Goal: Task Accomplishment & Management: Manage account settings

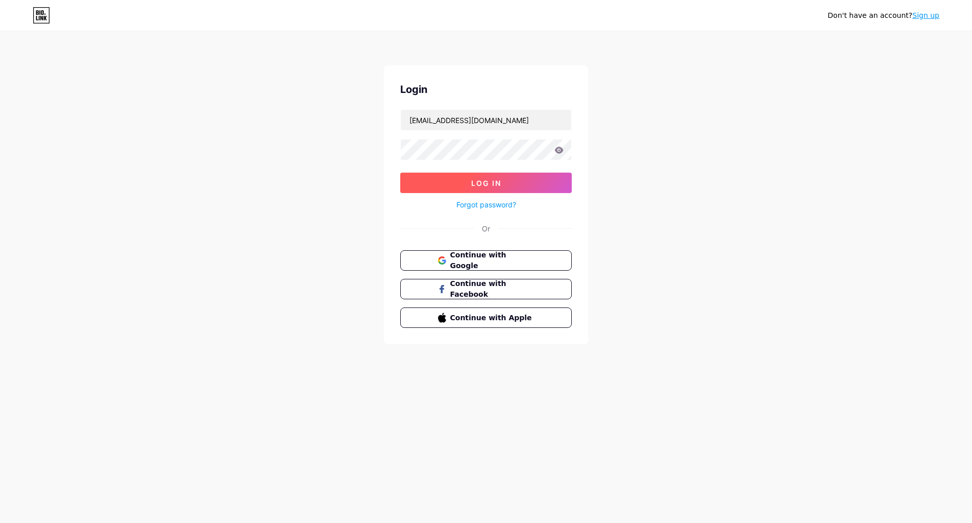
click at [509, 183] on button "Log In" at bounding box center [486, 183] width 172 height 20
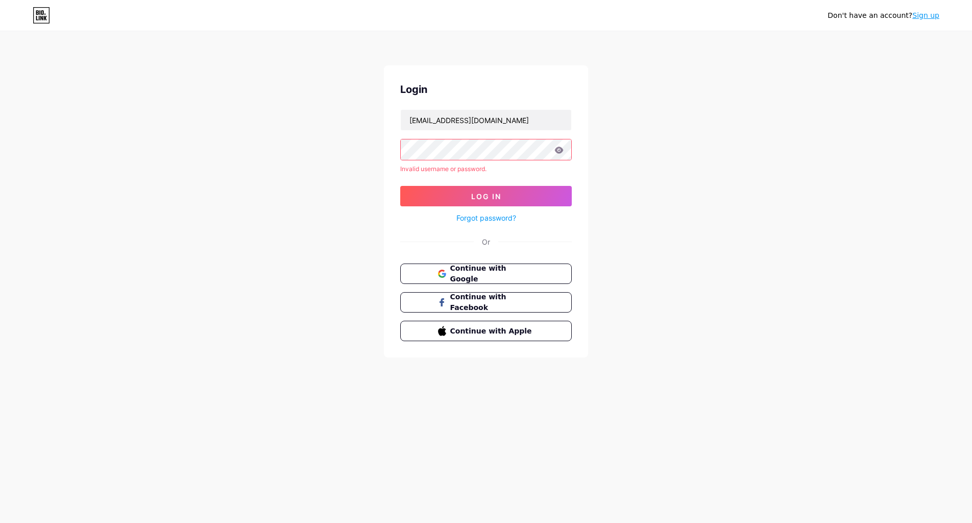
click at [558, 153] on icon at bounding box center [559, 150] width 9 height 7
click at [559, 149] on icon at bounding box center [558, 150] width 9 height 7
click at [517, 272] on span "Continue with Google" at bounding box center [491, 274] width 85 height 22
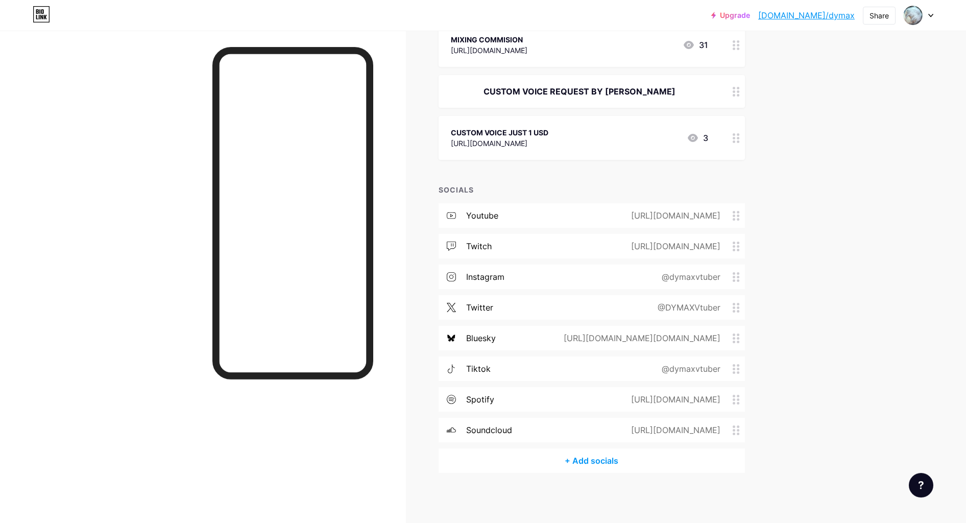
scroll to position [368, 0]
click at [655, 368] on div "@dymaxvtuber" at bounding box center [688, 368] width 87 height 12
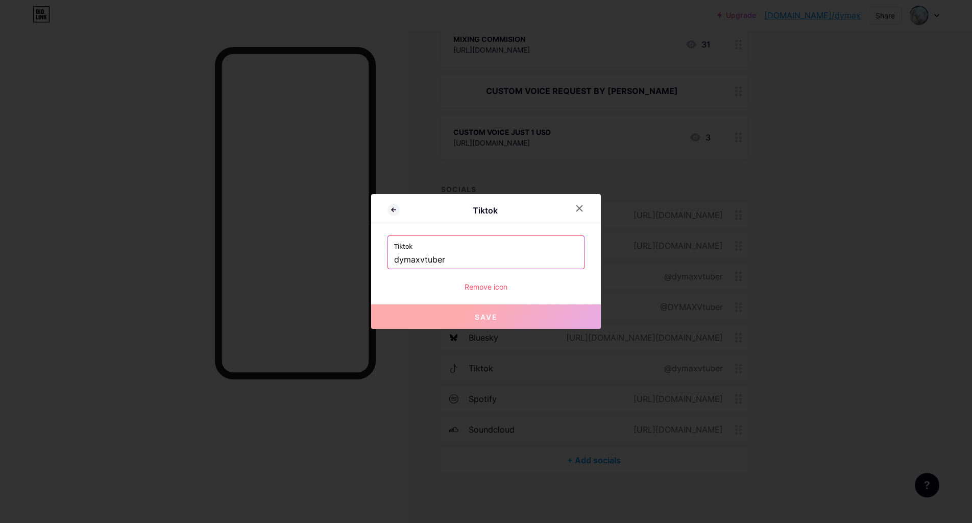
drag, startPoint x: 462, startPoint y: 260, endPoint x: 352, endPoint y: 255, distance: 109.4
click at [394, 255] on input "dymaxvtuber" at bounding box center [486, 259] width 184 height 17
paste input "@"
click at [498, 315] on button "Save" at bounding box center [486, 316] width 230 height 25
type input "[URL][DOMAIN_NAME]"
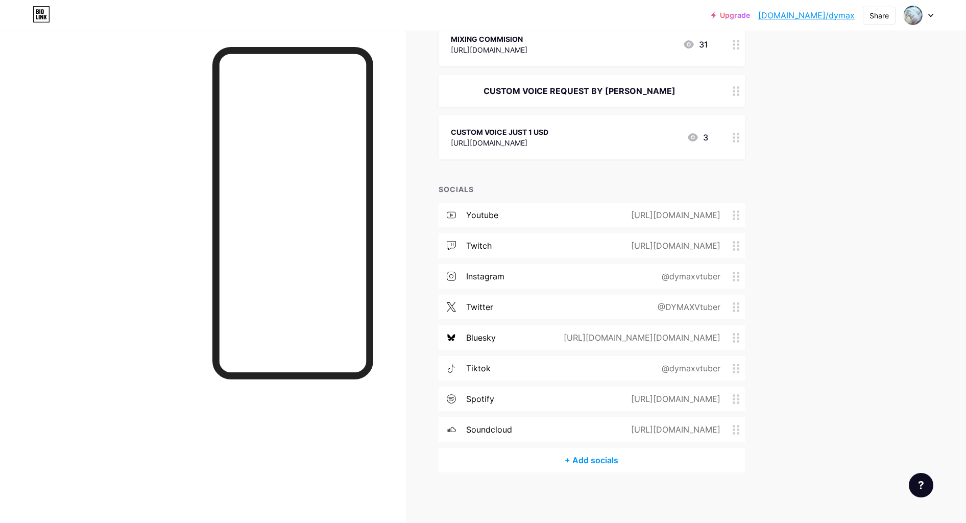
click at [491, 368] on div "tiktok" at bounding box center [478, 368] width 25 height 12
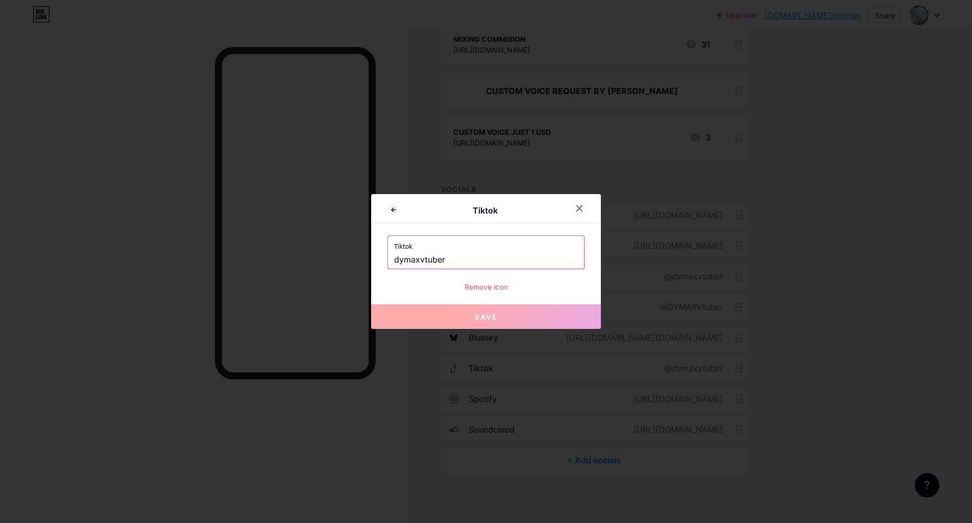
click at [579, 209] on icon at bounding box center [579, 208] width 8 height 8
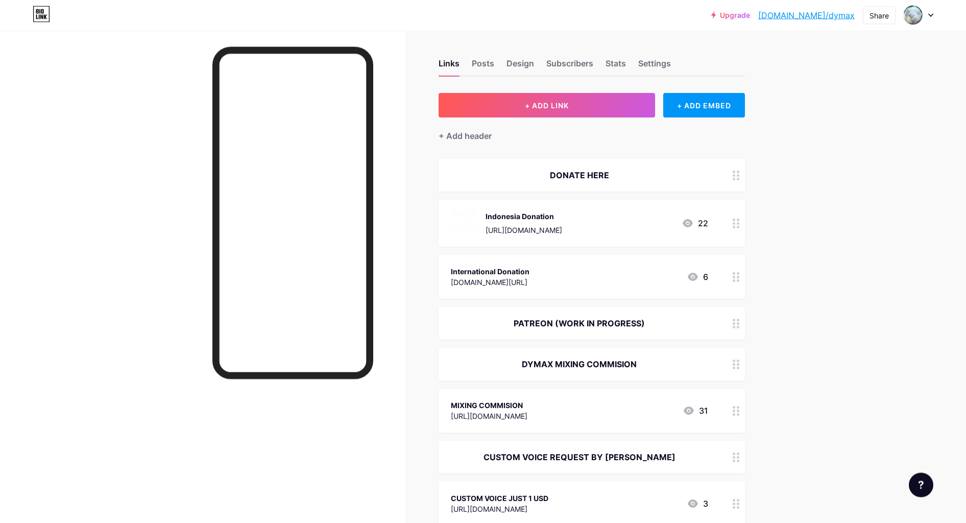
scroll to position [0, 0]
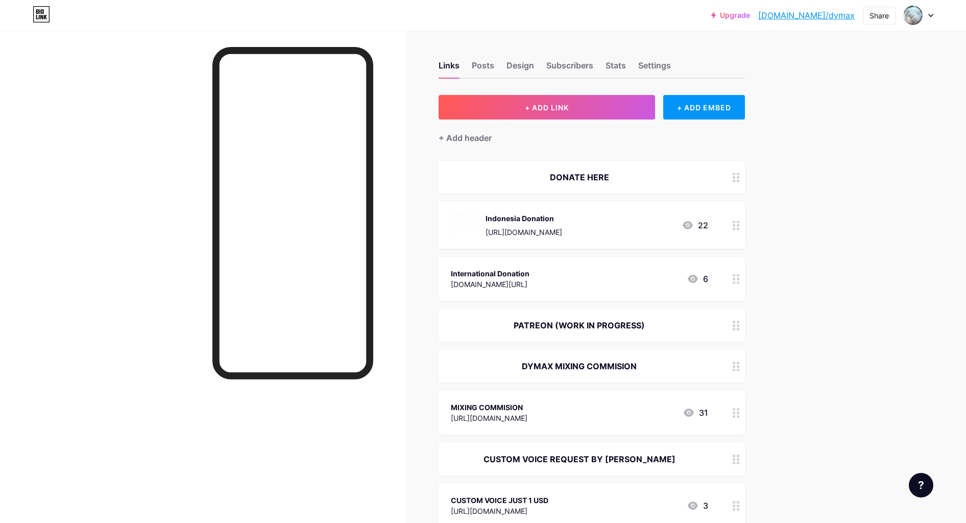
click at [756, 21] on div "Upgrade [DOMAIN_NAME]/dymax [DOMAIN_NAME]/dymax" at bounding box center [782, 15] width 143 height 18
click at [750, 16] on link "Upgrade" at bounding box center [730, 15] width 39 height 8
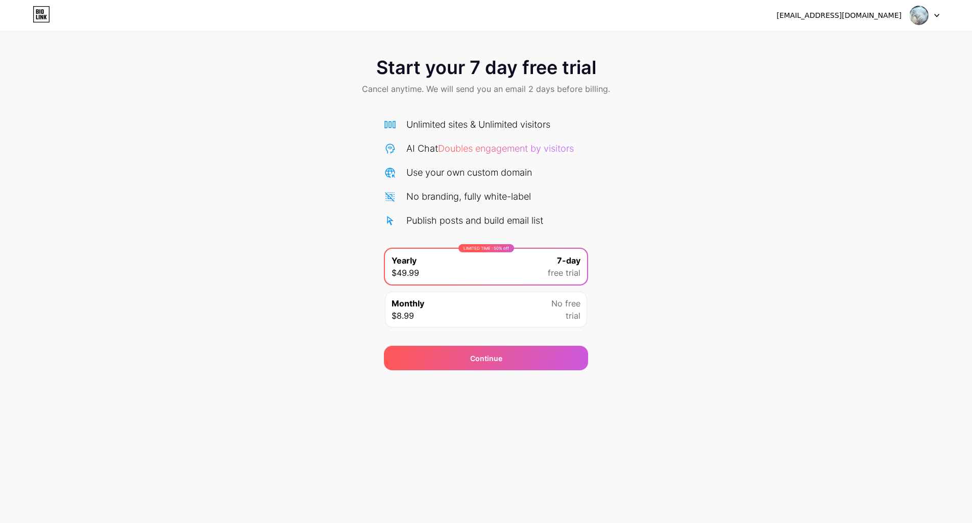
click at [41, 18] on icon at bounding box center [41, 14] width 17 height 16
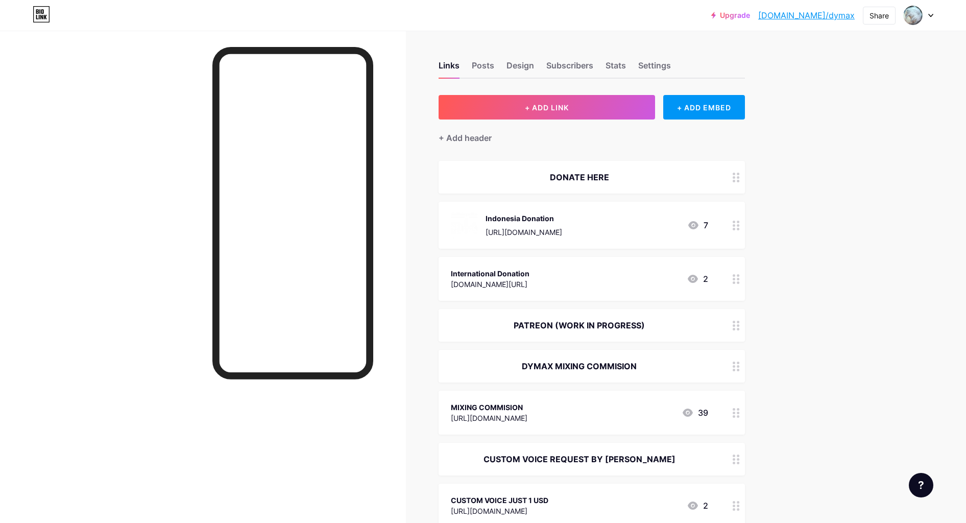
click at [497, 63] on div "Links Posts Design Subscribers Stats Settings" at bounding box center [592, 61] width 306 height 36
click at [491, 65] on div "Posts" at bounding box center [483, 68] width 22 height 18
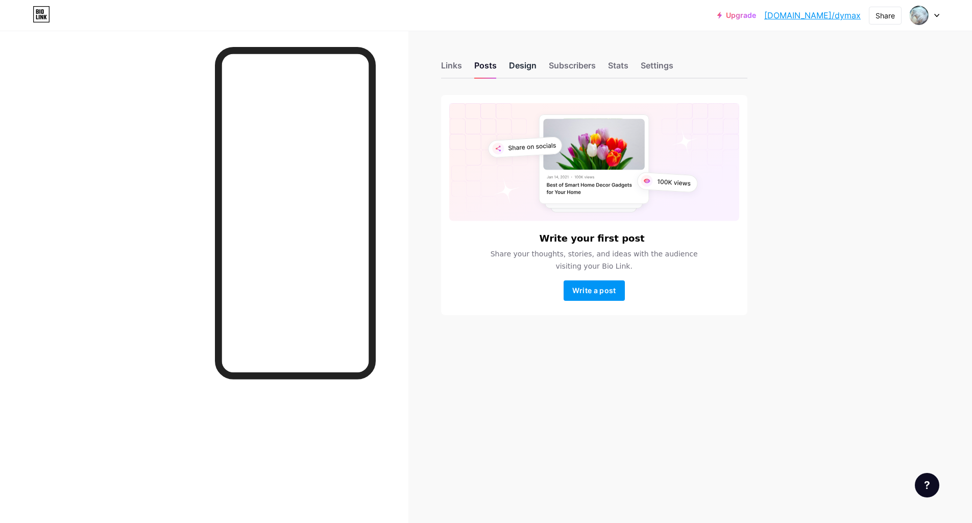
click at [523, 74] on div "Design" at bounding box center [523, 68] width 28 height 18
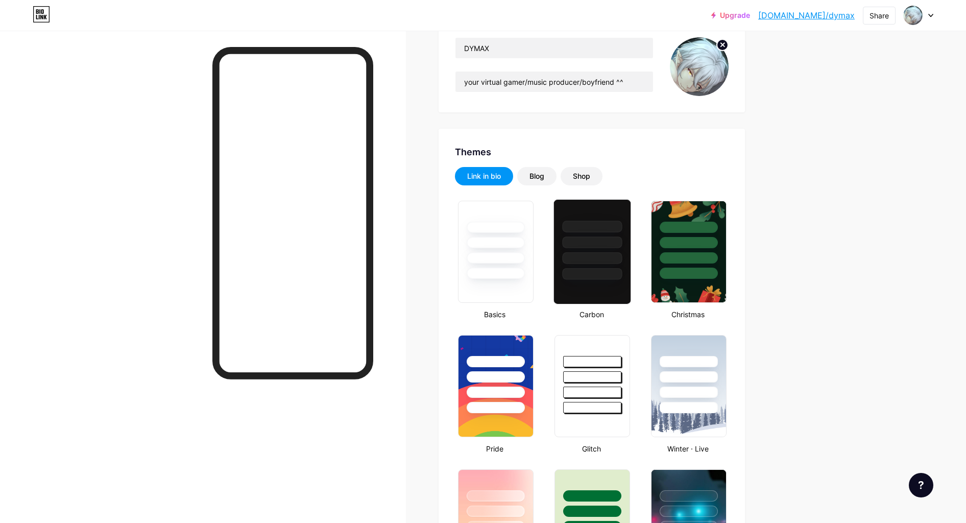
type input "#ff7b00"
type input "#ffffff"
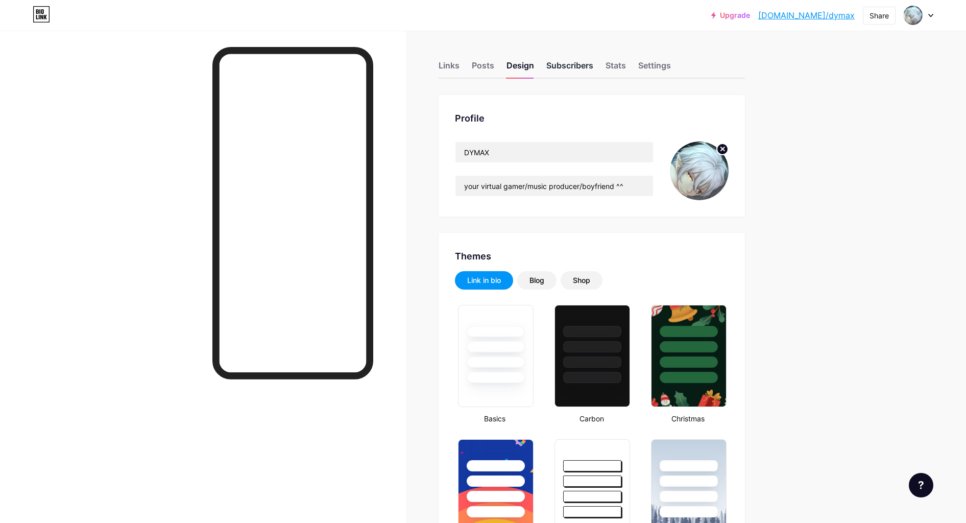
click at [566, 66] on div "Subscribers" at bounding box center [569, 68] width 47 height 18
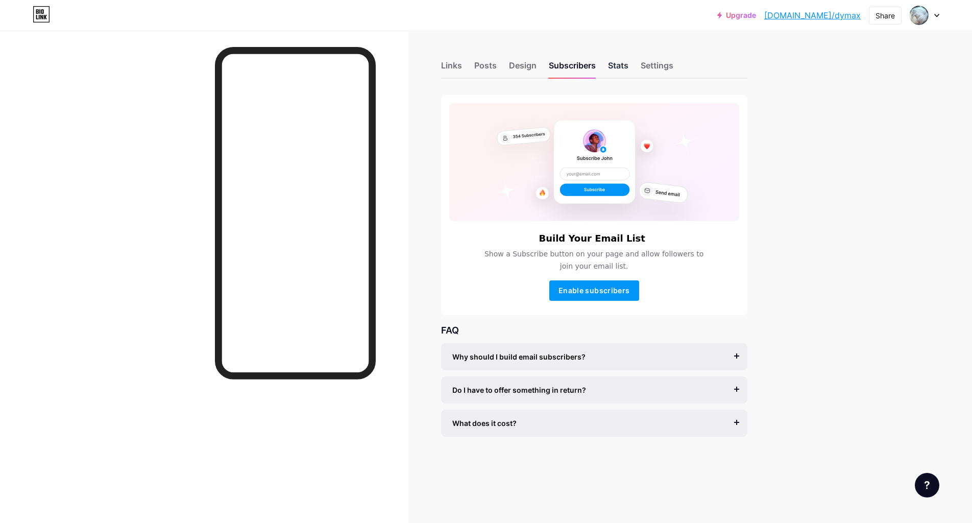
click at [619, 75] on div "Stats" at bounding box center [618, 68] width 20 height 18
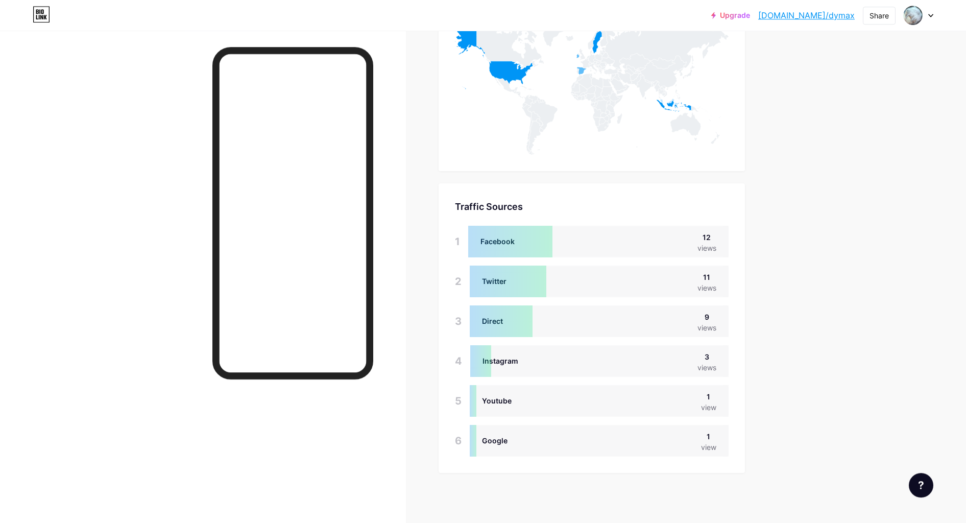
scroll to position [752, 0]
